Goal: Obtain resource: Download file/media

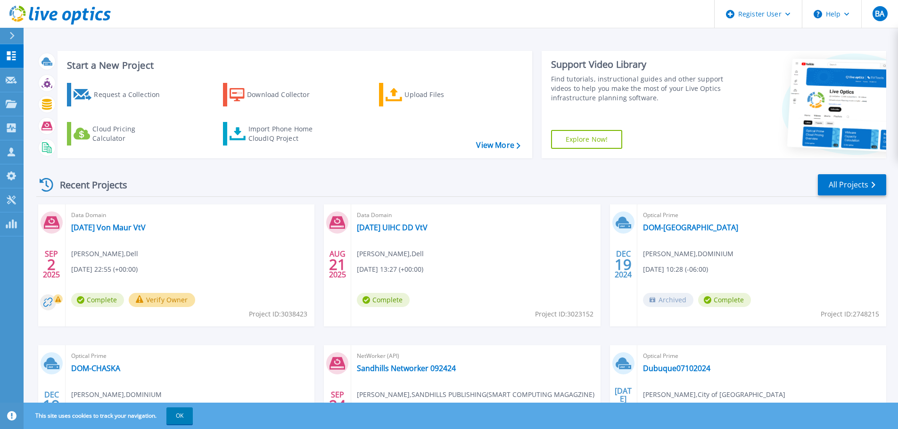
click at [150, 301] on button "Verify Owner" at bounding box center [162, 300] width 66 height 14
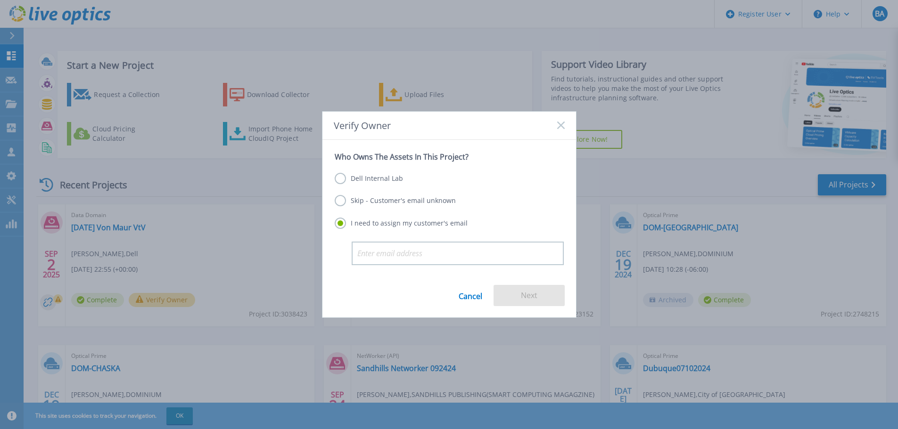
click at [341, 179] on label "Dell Internal Lab" at bounding box center [369, 178] width 68 height 11
click at [0, 0] on input "Dell Internal Lab" at bounding box center [0, 0] width 0 height 0
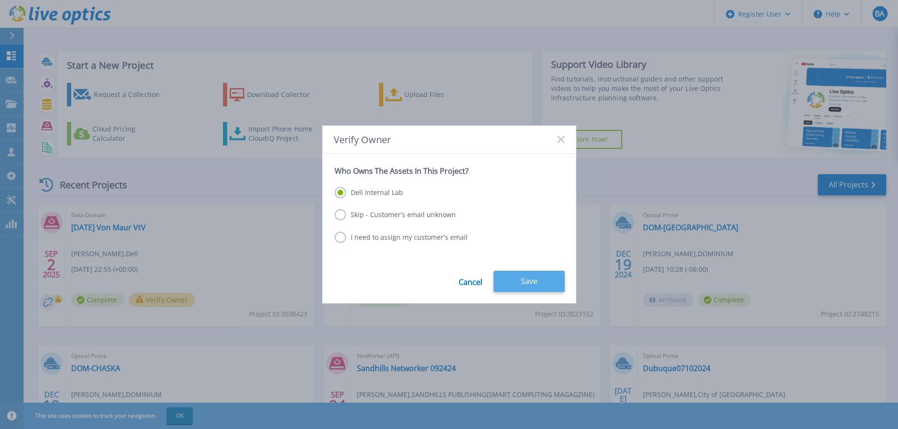
click at [523, 280] on button "Save" at bounding box center [528, 281] width 71 height 21
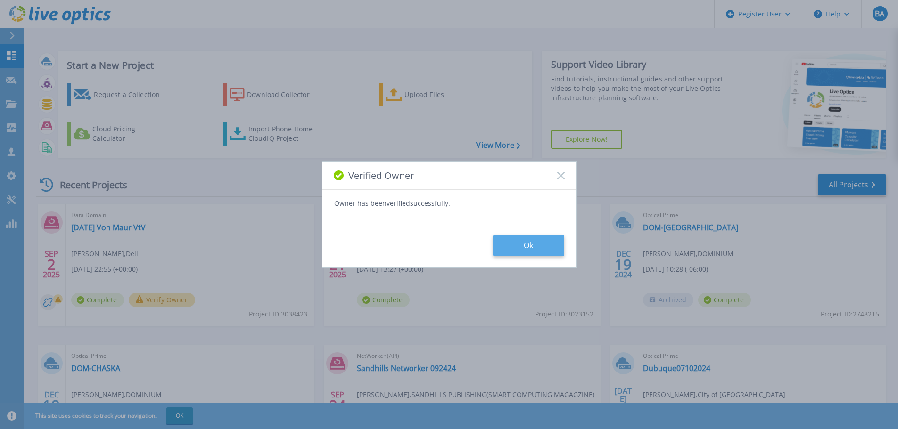
click at [525, 241] on button "Ok" at bounding box center [528, 245] width 71 height 21
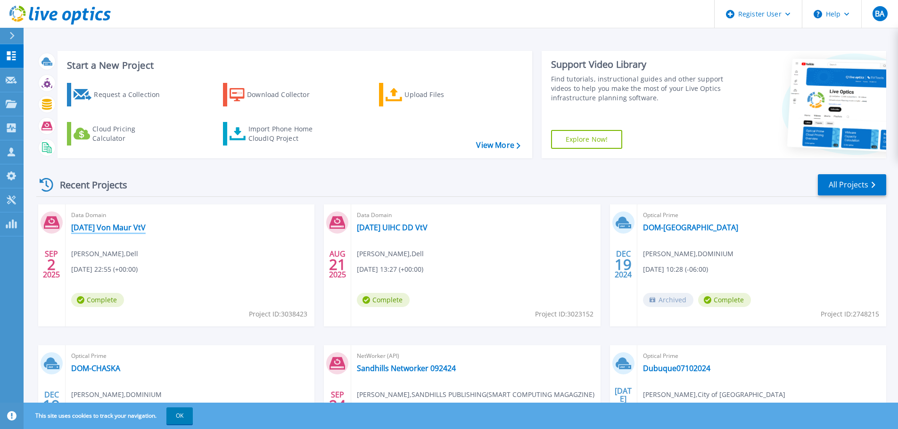
click at [108, 229] on link "[DATE] Von Maur VtV" at bounding box center [108, 227] width 74 height 9
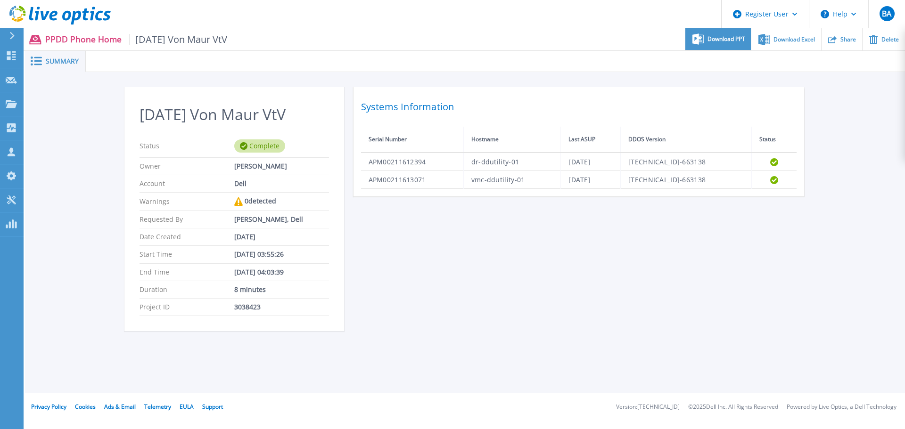
click at [734, 43] on div "Download PPT" at bounding box center [717, 39] width 65 height 22
click at [794, 38] on span "Download Excel" at bounding box center [793, 39] width 41 height 6
